Goal: Navigation & Orientation: Find specific page/section

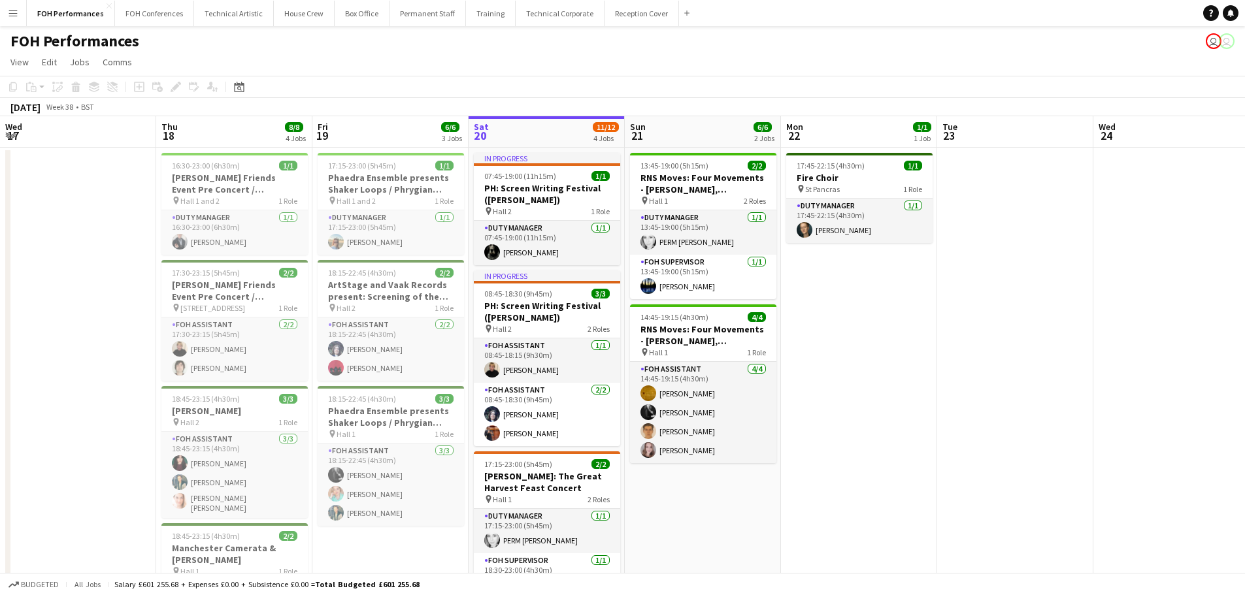
click at [248, 5] on button "Technical Artistic Close" at bounding box center [234, 13] width 80 height 25
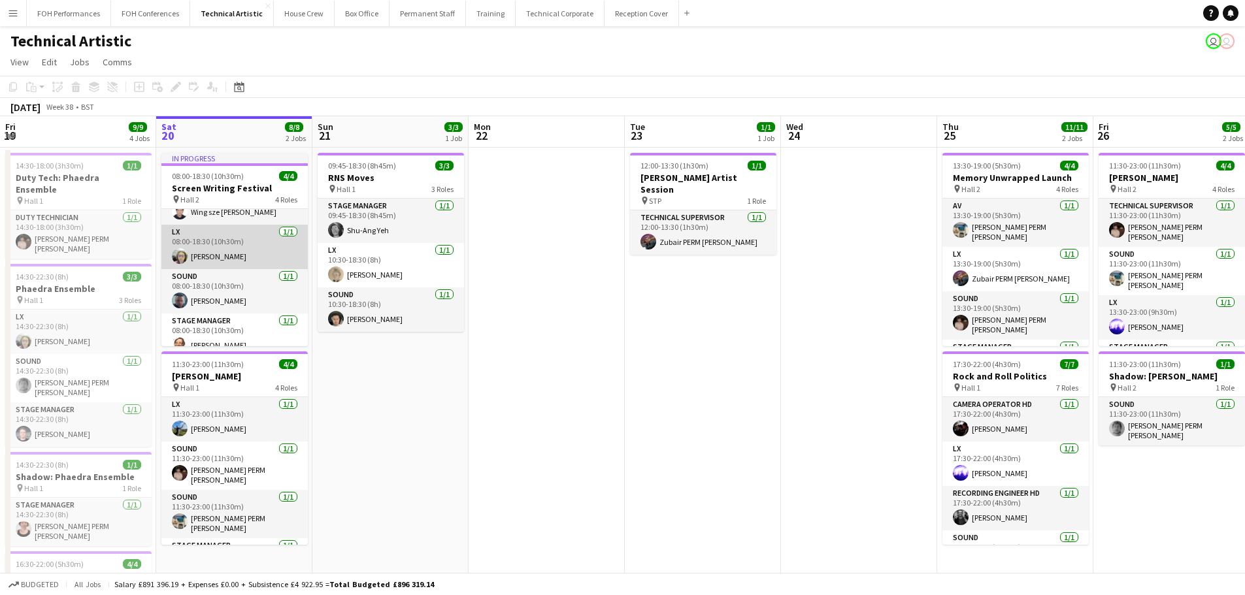
scroll to position [41, 0]
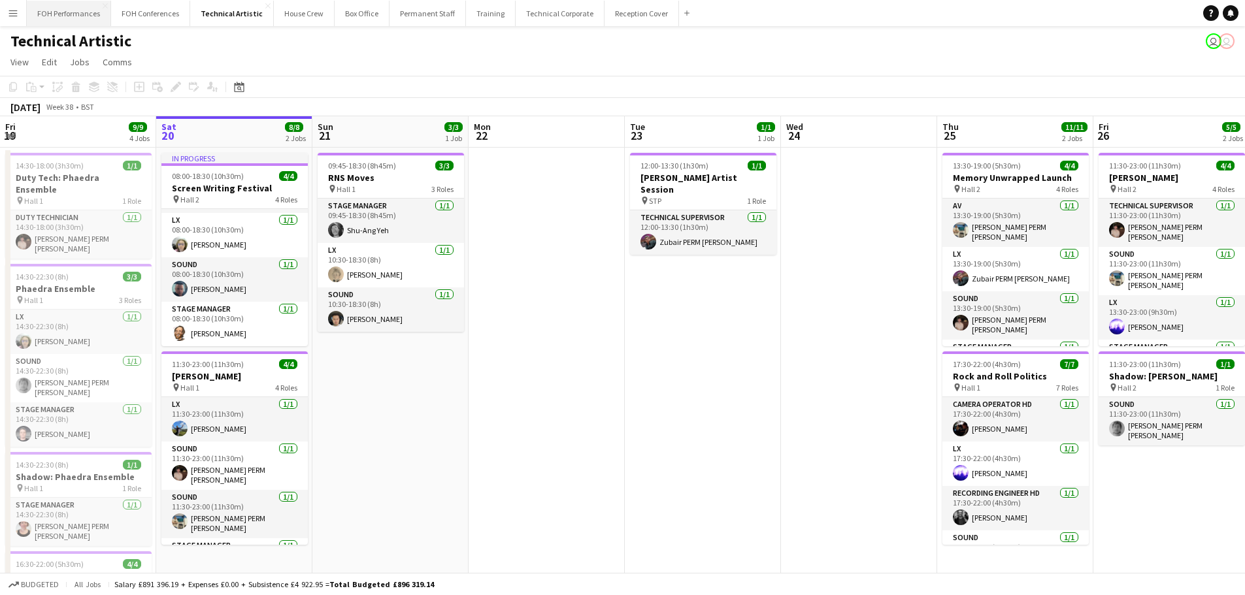
click at [91, 12] on button "FOH Performances Close" at bounding box center [69, 13] width 84 height 25
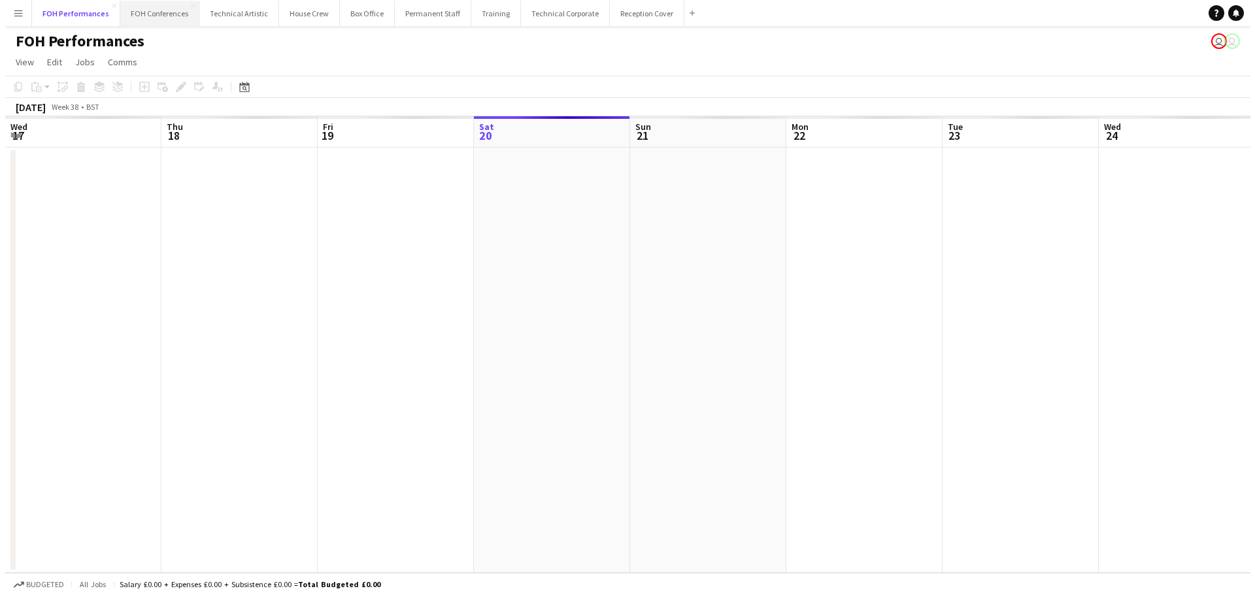
scroll to position [0, 312]
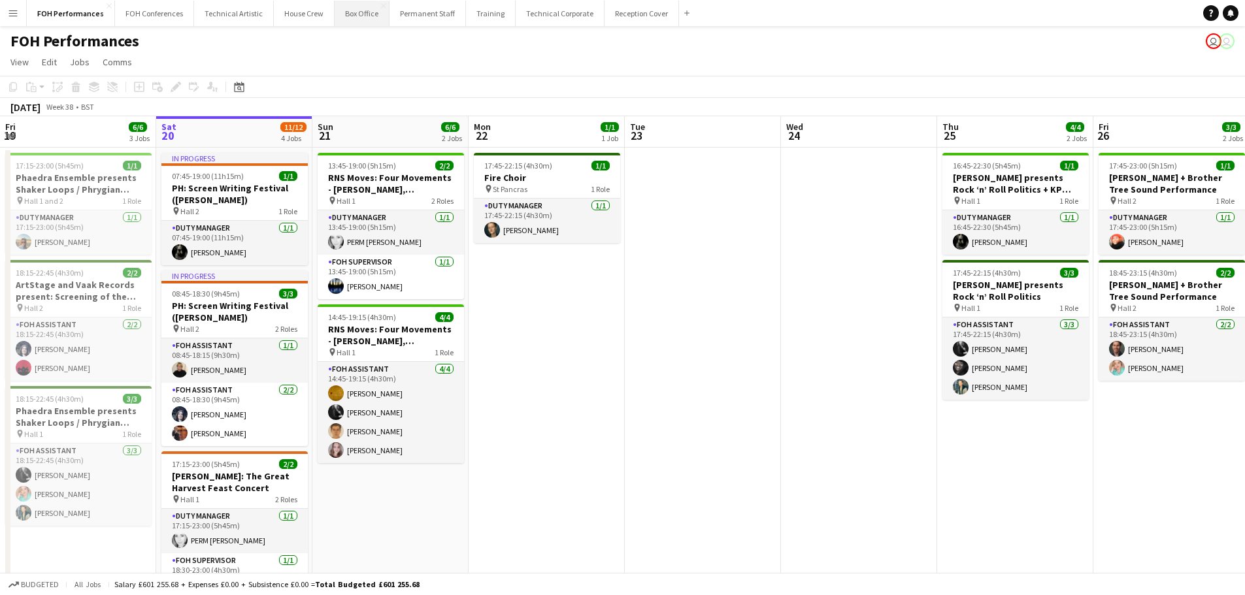
click at [357, 20] on button "Box Office Close" at bounding box center [362, 13] width 55 height 25
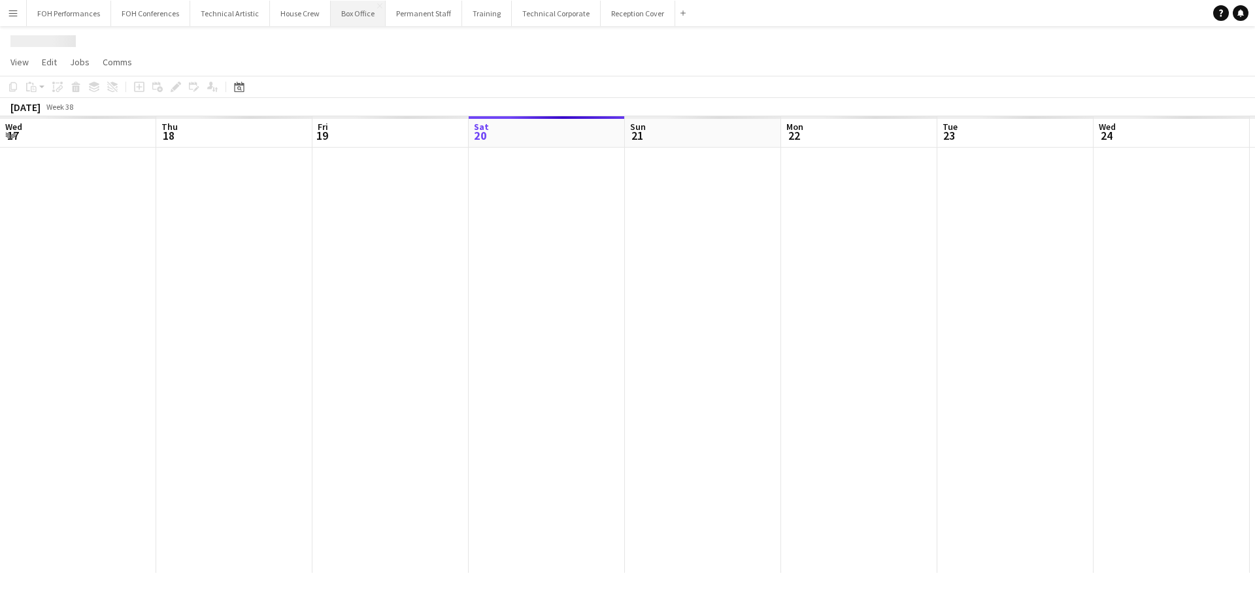
scroll to position [0, 312]
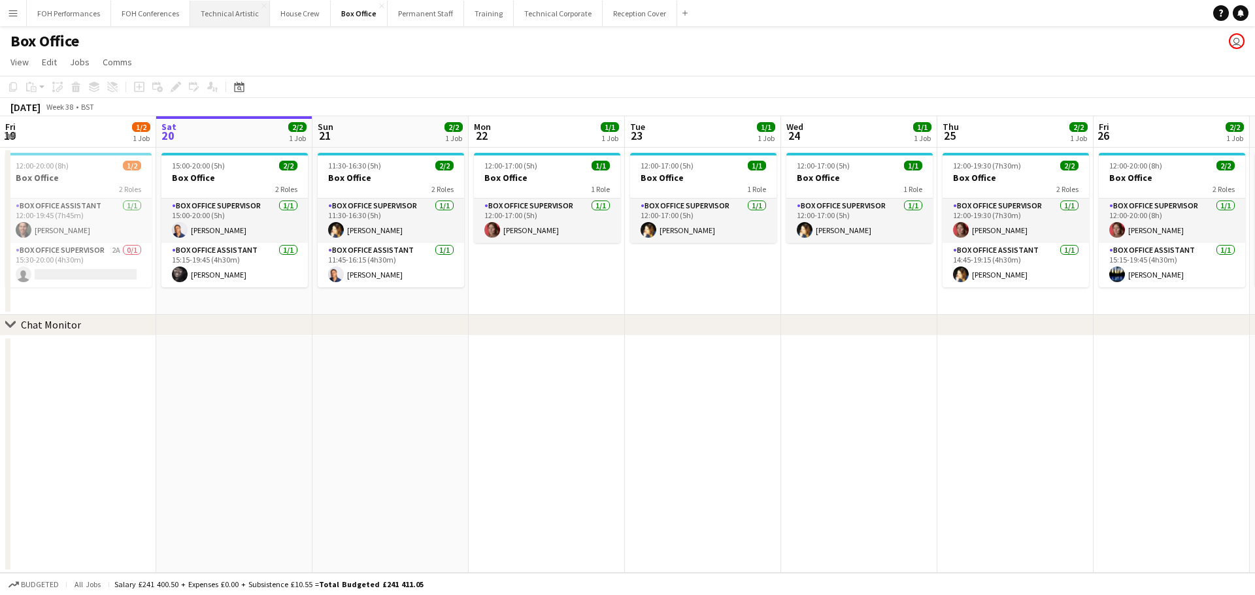
click at [222, 18] on button "Technical Artistic Close" at bounding box center [230, 13] width 80 height 25
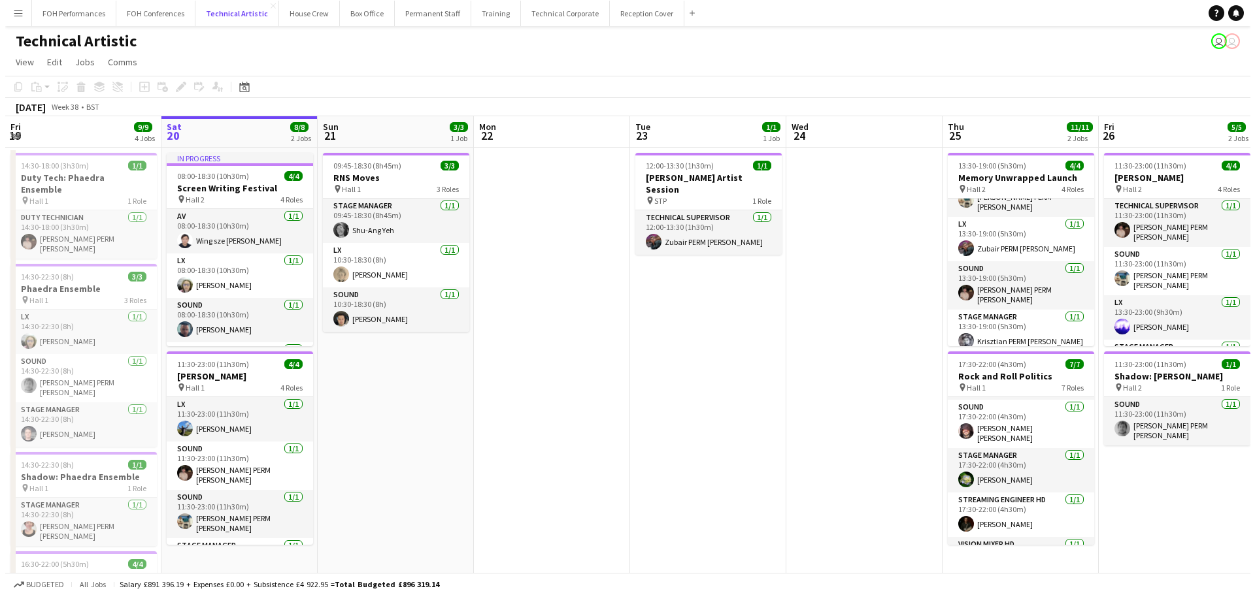
scroll to position [163, 0]
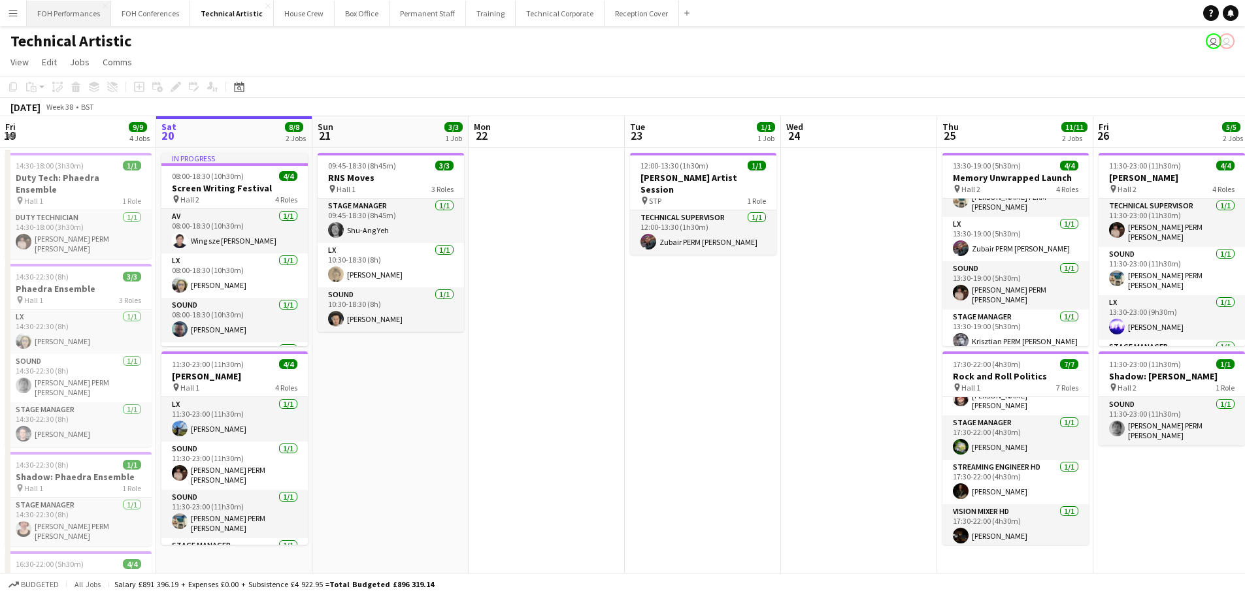
click at [88, 18] on button "FOH Performances Close" at bounding box center [69, 13] width 84 height 25
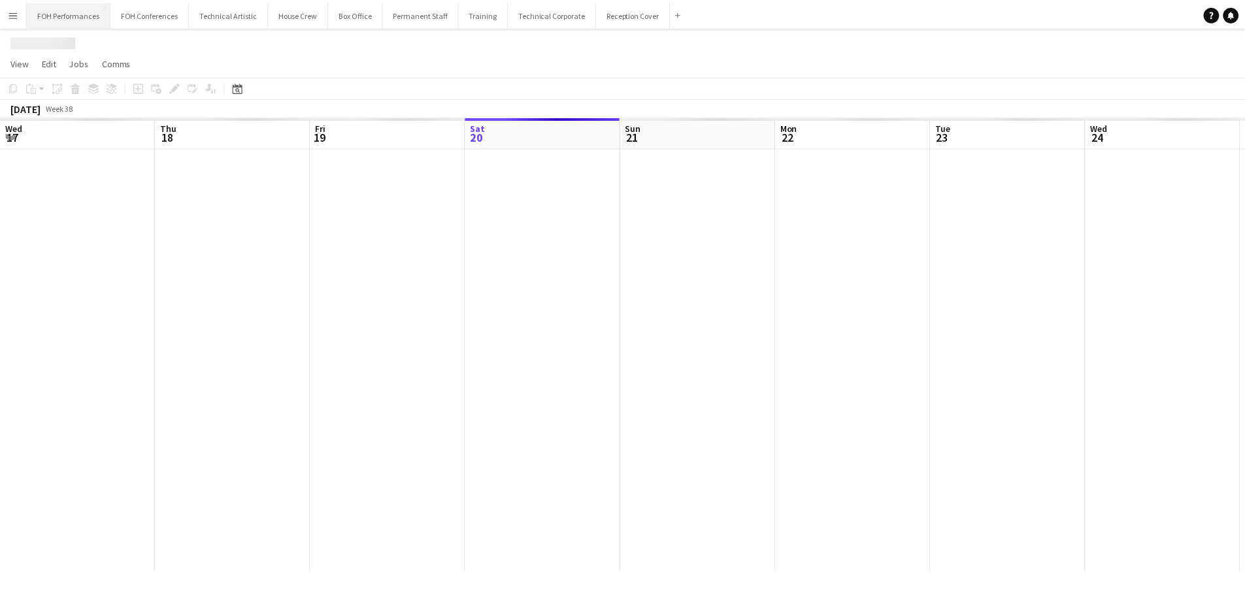
scroll to position [0, 312]
